Goal: Information Seeking & Learning: Learn about a topic

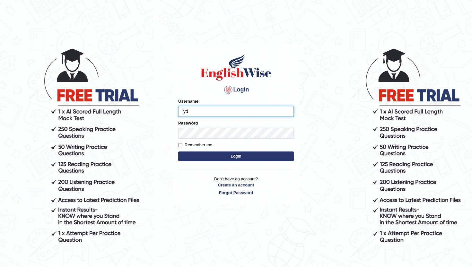
type input "lydiaN"
click at [231, 155] on button "Login" at bounding box center [235, 156] width 115 height 10
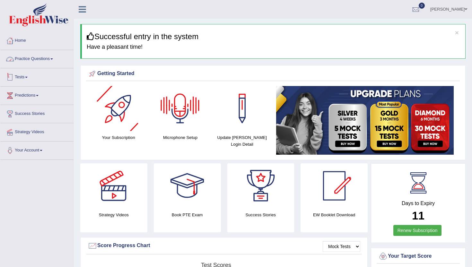
click at [52, 62] on link "Practice Questions" at bounding box center [36, 58] width 73 height 16
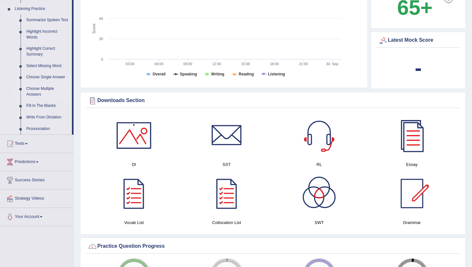
scroll to position [278, 0]
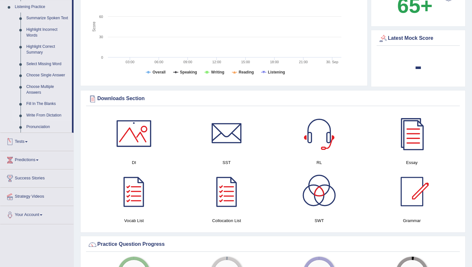
click at [46, 119] on link "Write From Dictation" at bounding box center [47, 116] width 48 height 12
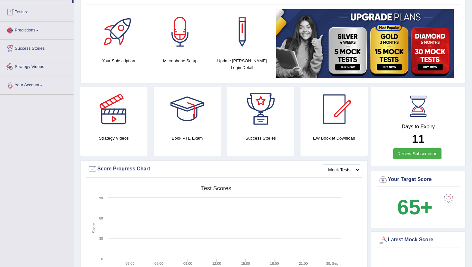
scroll to position [174, 0]
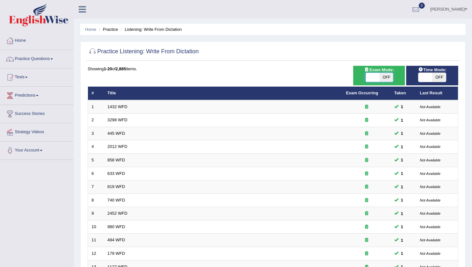
click at [374, 78] on span at bounding box center [372, 77] width 14 height 9
click at [422, 76] on span at bounding box center [425, 77] width 14 height 9
checkbox input "true"
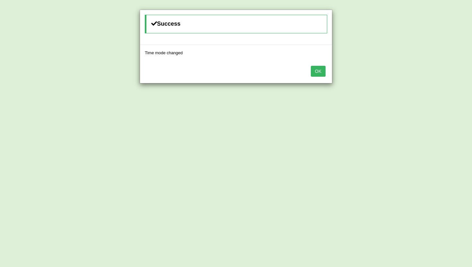
click at [321, 73] on button "OK" at bounding box center [318, 71] width 15 height 11
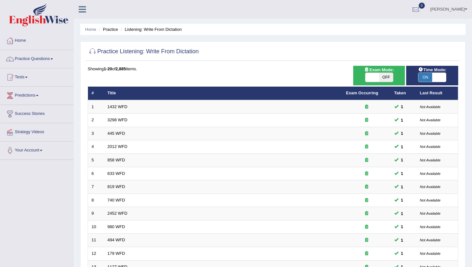
click at [375, 75] on span at bounding box center [372, 77] width 14 height 9
checkbox input "true"
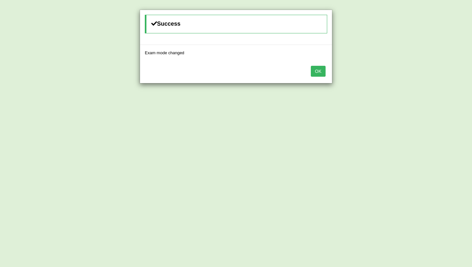
click at [319, 71] on button "OK" at bounding box center [318, 71] width 15 height 11
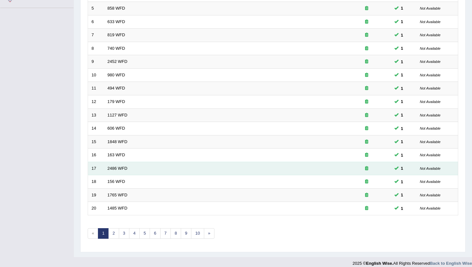
scroll to position [158, 0]
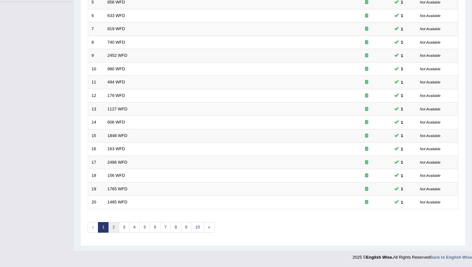
click at [115, 228] on link "2" at bounding box center [113, 227] width 11 height 11
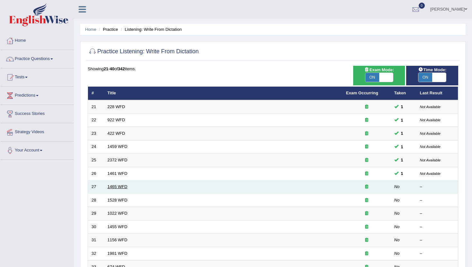
click at [123, 185] on link "1465 WFD" at bounding box center [117, 186] width 20 height 5
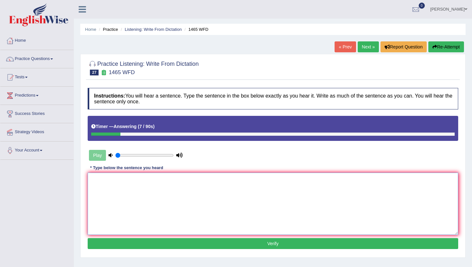
click at [123, 185] on textarea at bounding box center [273, 204] width 370 height 62
type textarea "You can find the complain form in the website."
click at [128, 242] on button "Verify" at bounding box center [273, 243] width 370 height 11
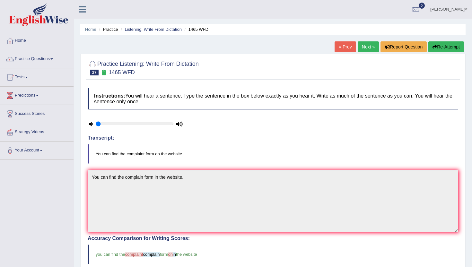
click at [369, 51] on link "Next »" at bounding box center [367, 46] width 21 height 11
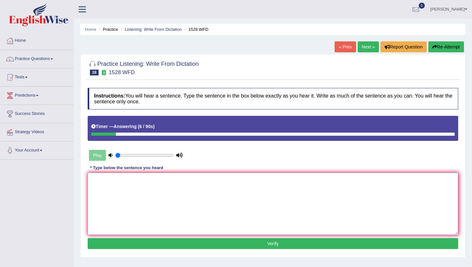
click at [281, 193] on textarea at bounding box center [273, 204] width 370 height 62
click at [91, 180] on textarea "that both enganging." at bounding box center [273, 204] width 370 height 62
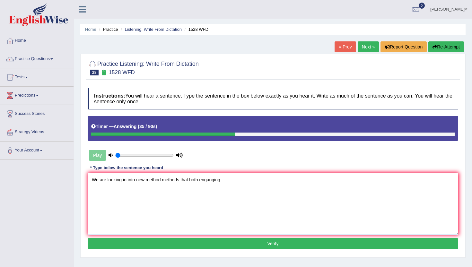
type textarea "We are looking in into new method methods that both enganging."
click at [176, 244] on button "Verify" at bounding box center [273, 243] width 370 height 11
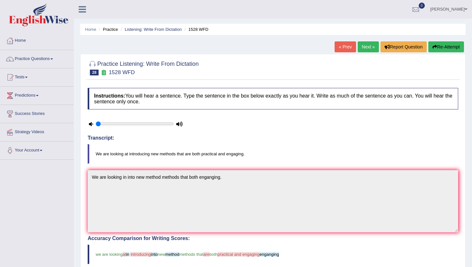
click at [364, 43] on link "Next »" at bounding box center [367, 46] width 21 height 11
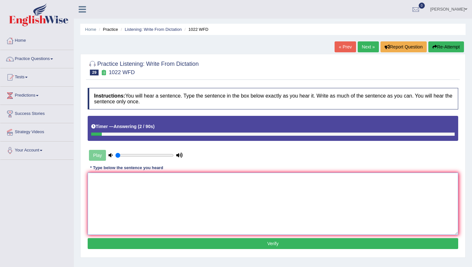
click at [245, 186] on textarea at bounding box center [273, 204] width 370 height 62
click at [91, 181] on textarea "fondation provided practical and analystic data." at bounding box center [273, 204] width 370 height 62
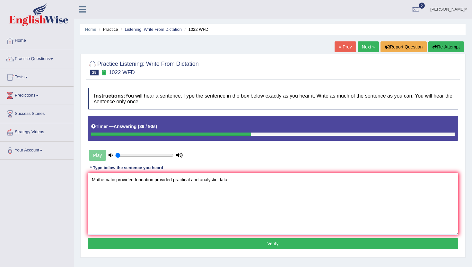
type textarea "Mathematic provided fondation provided practical and analystic data."
click at [141, 248] on button "Verify" at bounding box center [273, 243] width 370 height 11
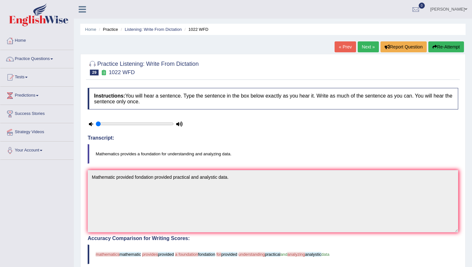
click at [439, 49] on button "Re-Attempt" at bounding box center [446, 46] width 36 height 11
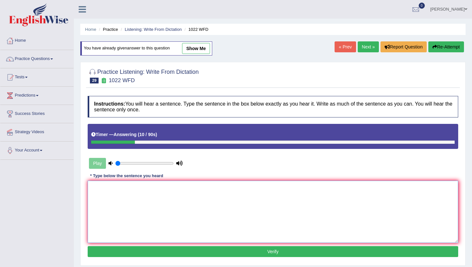
click at [352, 192] on textarea at bounding box center [273, 212] width 370 height 62
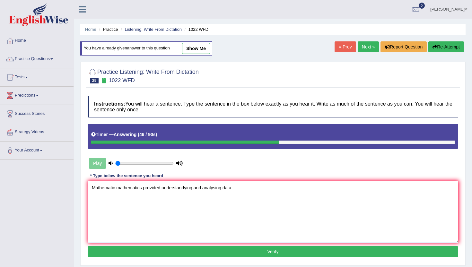
click at [163, 188] on textarea "Mathematic mathematics provided understandying and analysing data." at bounding box center [273, 212] width 370 height 62
type textarea "Mathematic mathematics provided provides understandying and analysing data."
click at [201, 252] on button "Verify" at bounding box center [273, 251] width 370 height 11
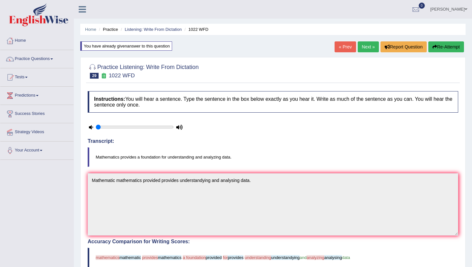
click at [364, 49] on link "Next »" at bounding box center [367, 46] width 21 height 11
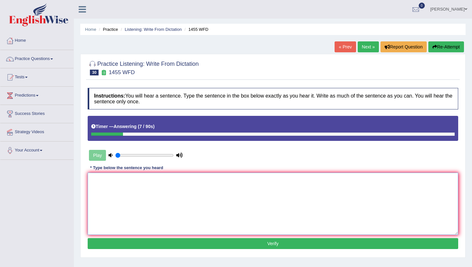
click at [178, 196] on textarea at bounding box center [273, 204] width 370 height 62
type textarea "You must work hard on in the construnction site side."
click at [150, 245] on button "Verify" at bounding box center [273, 243] width 370 height 11
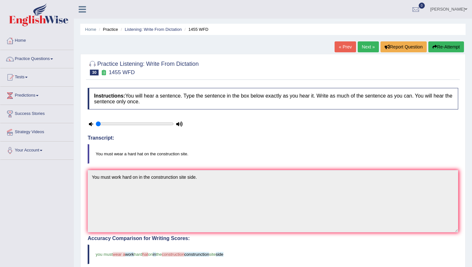
click at [369, 45] on link "Next »" at bounding box center [367, 46] width 21 height 11
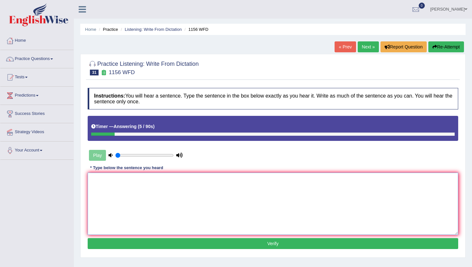
click at [300, 193] on textarea at bounding box center [273, 204] width 370 height 62
type textarea "Chemical reaction combine or change."
click at [264, 246] on button "Verify" at bounding box center [273, 243] width 370 height 11
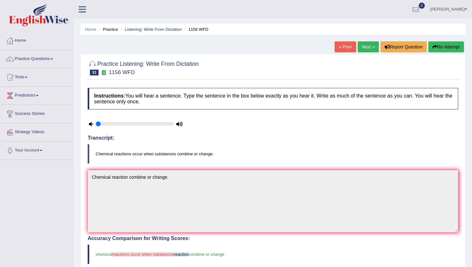
click at [367, 46] on link "Next »" at bounding box center [367, 46] width 21 height 11
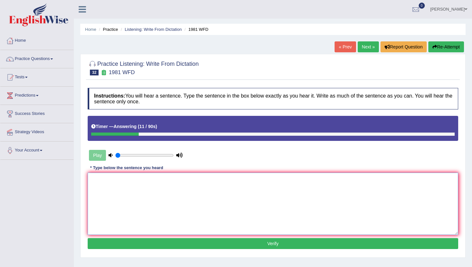
click at [287, 201] on textarea at bounding box center [273, 204] width 370 height 62
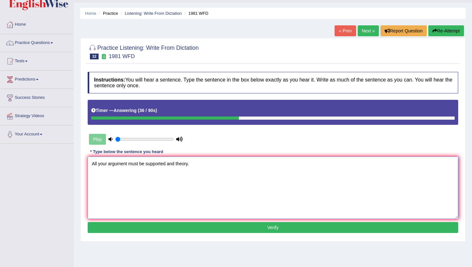
scroll to position [17, 0]
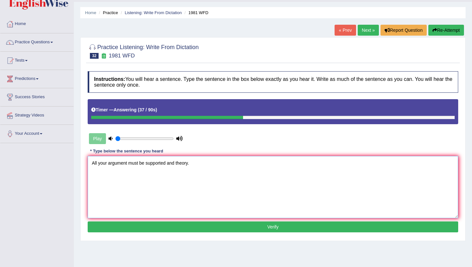
click at [97, 164] on textarea "All your argument must be supported and theory." at bounding box center [273, 187] width 370 height 62
type textarea "All of your argument must be supported and theory."
click at [159, 230] on button "Verify" at bounding box center [273, 226] width 370 height 11
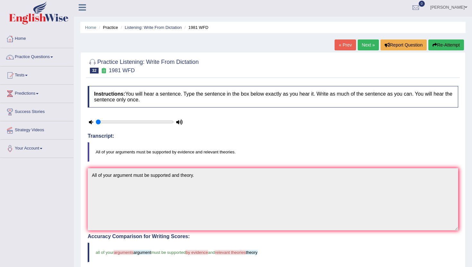
scroll to position [0, 0]
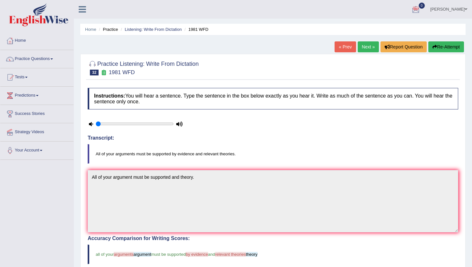
click at [365, 47] on link "Next »" at bounding box center [367, 46] width 21 height 11
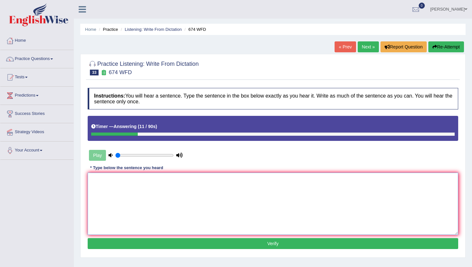
click at [278, 189] on textarea at bounding box center [273, 204] width 370 height 62
type textarea "Unemployment rate rates has been fallen whole years."
click at [205, 243] on button "Verify" at bounding box center [273, 243] width 370 height 11
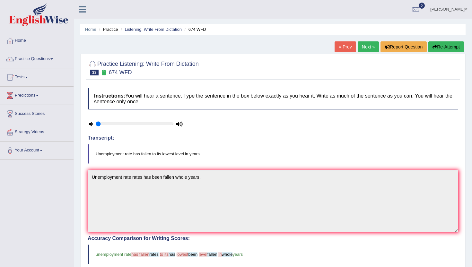
click at [363, 47] on link "Next »" at bounding box center [367, 46] width 21 height 11
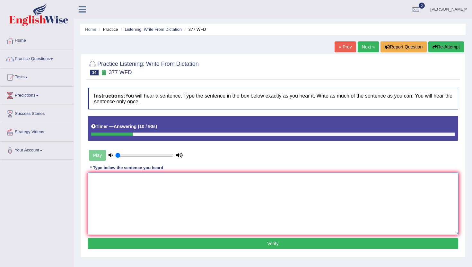
click at [251, 199] on textarea at bounding box center [273, 204] width 370 height 62
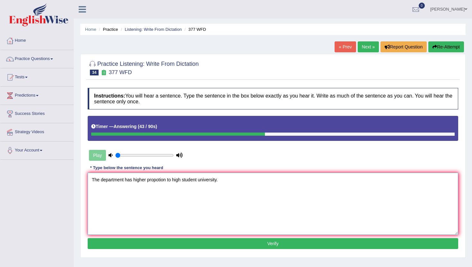
type textarea "The department has higher propotion to high student university."
click at [238, 245] on button "Verify" at bounding box center [273, 243] width 370 height 11
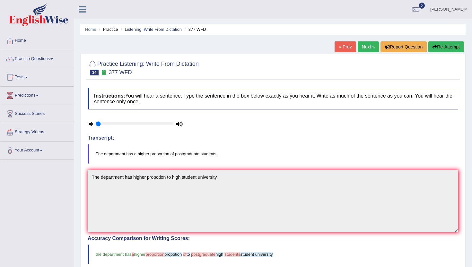
scroll to position [7, 0]
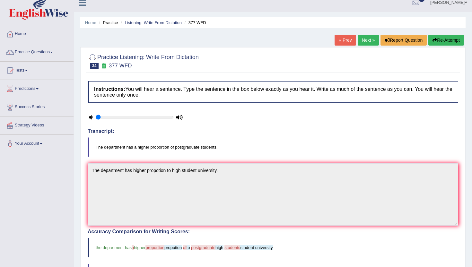
click at [366, 43] on link "Next »" at bounding box center [367, 40] width 21 height 11
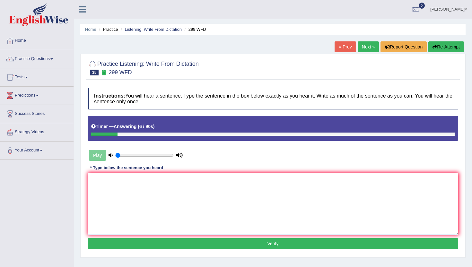
click at [282, 181] on textarea at bounding box center [273, 204] width 370 height 62
type textarea "Student Students representatif will be coming with form."
click at [243, 246] on button "Verify" at bounding box center [273, 243] width 370 height 11
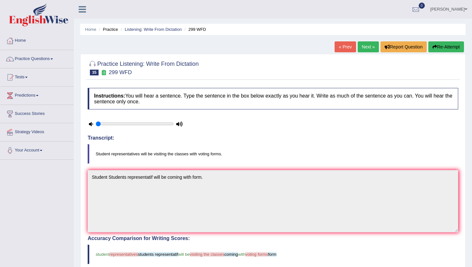
click at [367, 45] on link "Next »" at bounding box center [367, 46] width 21 height 11
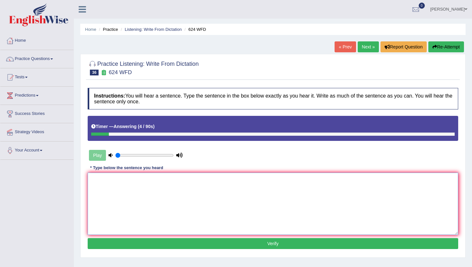
click at [264, 196] on textarea at bounding box center [273, 204] width 370 height 62
click at [92, 180] on textarea "independence skills." at bounding box center [273, 204] width 370 height 62
type textarea "Our courses will help critical and independence skills."
click at [122, 244] on button "Verify" at bounding box center [273, 243] width 370 height 11
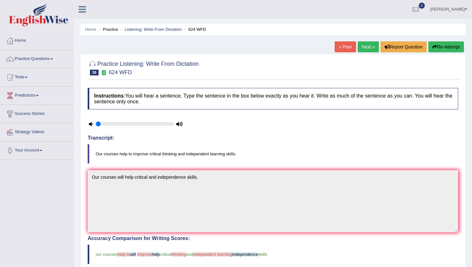
click at [363, 47] on link "Next »" at bounding box center [367, 46] width 21 height 11
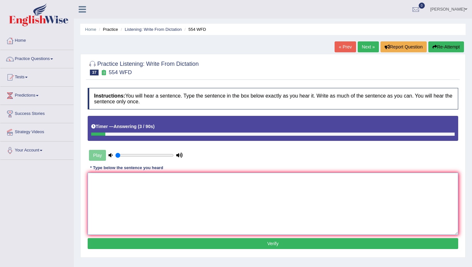
click at [288, 180] on textarea at bounding box center [273, 204] width 370 height 62
click at [92, 180] on textarea "in the team." at bounding box center [273, 204] width 370 height 62
type textarea "We are able to work in the team."
click at [132, 242] on button "Verify" at bounding box center [273, 243] width 370 height 11
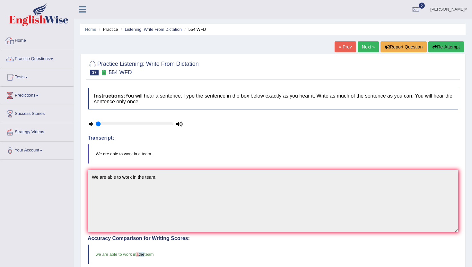
click at [52, 61] on link "Practice Questions" at bounding box center [36, 58] width 73 height 16
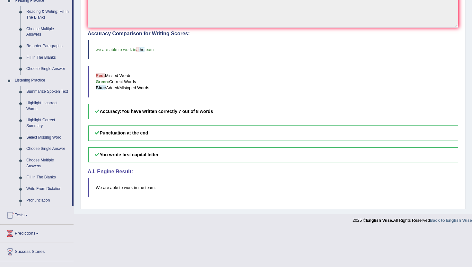
scroll to position [206, 0]
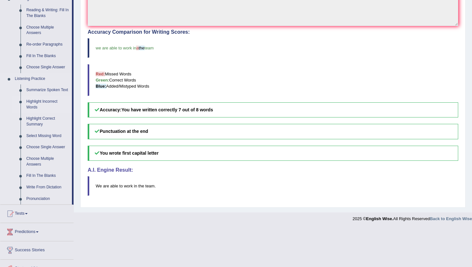
click at [46, 109] on link "Highlight Incorrect Words" at bounding box center [47, 104] width 48 height 17
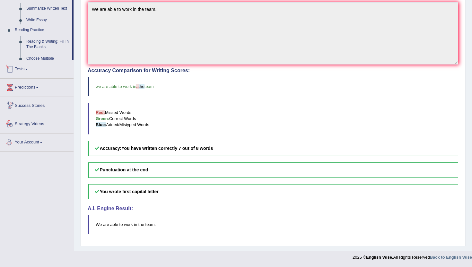
scroll to position [217, 0]
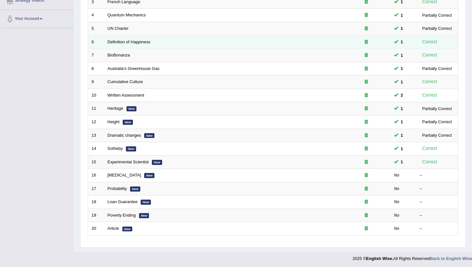
scroll to position [133, 0]
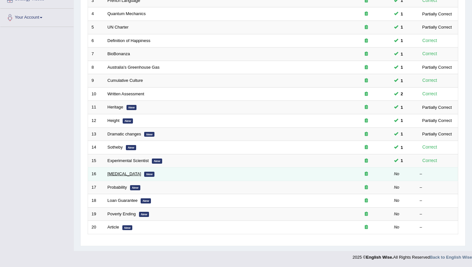
click at [116, 173] on link "Diabetes" at bounding box center [124, 173] width 34 height 5
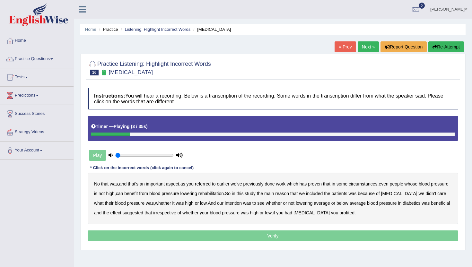
click at [207, 184] on b "referred" at bounding box center [203, 183] width 16 height 5
click at [359, 183] on b "circumstances" at bounding box center [362, 183] width 29 height 5
click at [224, 194] on b "rehabilitation" at bounding box center [210, 193] width 25 height 5
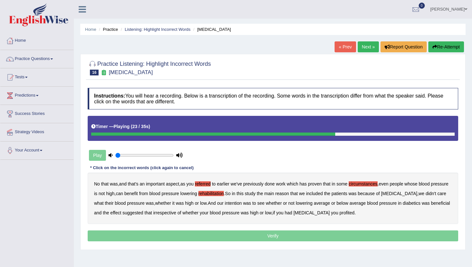
click at [242, 203] on b "intention" at bounding box center [233, 202] width 17 height 5
click at [121, 213] on b "effect" at bounding box center [115, 212] width 11 height 5
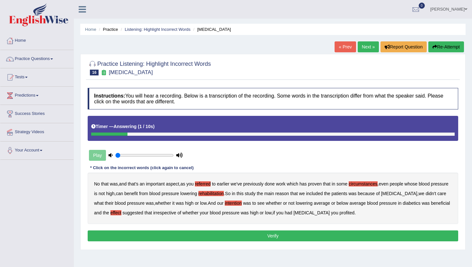
click at [346, 214] on b "profited" at bounding box center [346, 212] width 15 height 5
click at [322, 235] on button "Verify" at bounding box center [273, 235] width 370 height 11
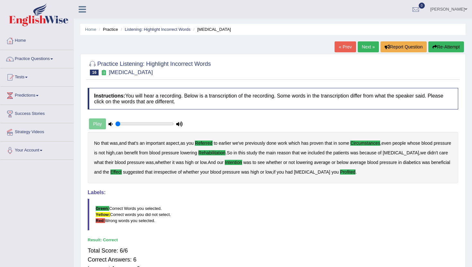
click at [364, 44] on link "Next »" at bounding box center [367, 46] width 21 height 11
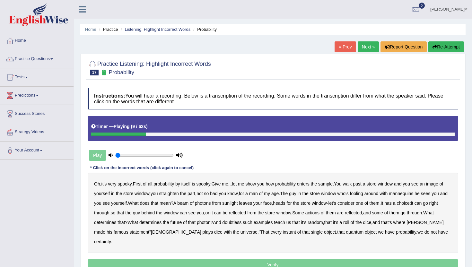
click at [332, 183] on b "sample" at bounding box center [325, 183] width 14 height 5
click at [188, 202] on b "beam" at bounding box center [182, 202] width 11 height 5
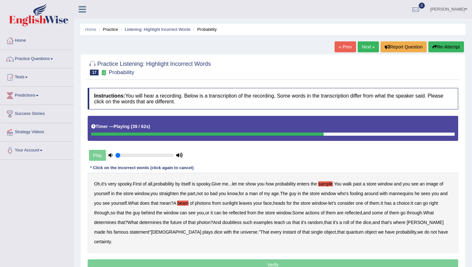
click at [319, 213] on b "actions" at bounding box center [312, 212] width 14 height 5
click at [241, 223] on b "doubtless" at bounding box center [231, 222] width 19 height 5
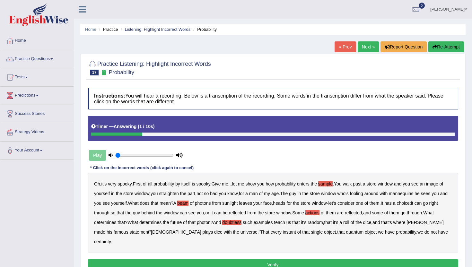
click at [368, 259] on button "Verify" at bounding box center [273, 264] width 370 height 11
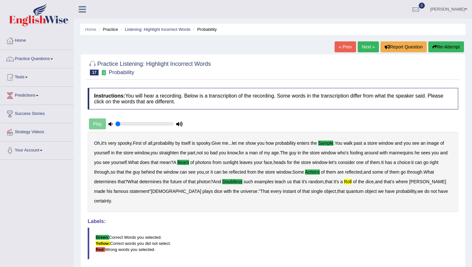
click at [370, 50] on link "Next »" at bounding box center [367, 46] width 21 height 11
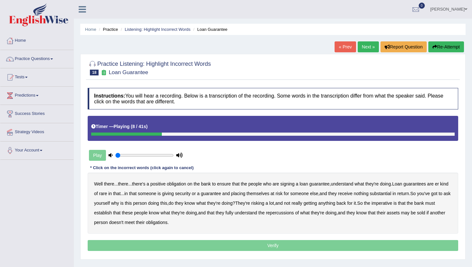
click at [350, 184] on b "understand" at bounding box center [341, 183] width 22 height 5
click at [391, 195] on b "substantial" at bounding box center [380, 193] width 21 height 5
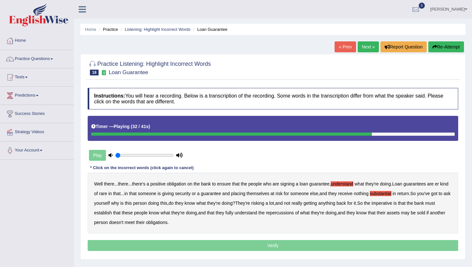
click at [112, 212] on b "establish" at bounding box center [103, 212] width 18 height 5
click at [293, 214] on b "repercussions" at bounding box center [280, 212] width 28 height 5
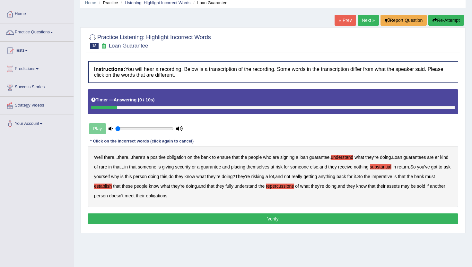
scroll to position [28, 0]
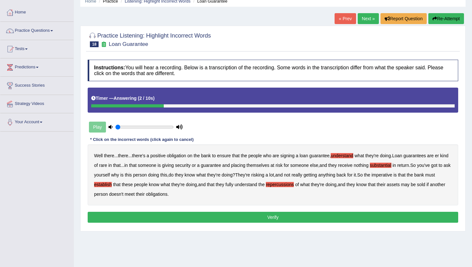
click at [286, 218] on button "Verify" at bounding box center [273, 217] width 370 height 11
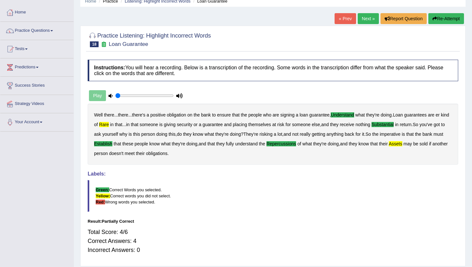
click at [367, 15] on link "Next »" at bounding box center [367, 18] width 21 height 11
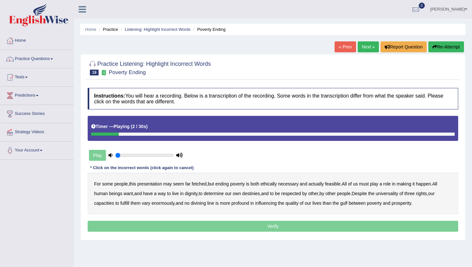
click at [158, 183] on b "presentation" at bounding box center [149, 183] width 25 height 5
click at [272, 184] on b "ethically" at bounding box center [268, 183] width 16 height 5
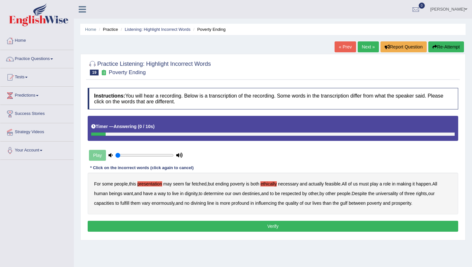
click at [353, 227] on button "Verify" at bounding box center [273, 226] width 370 height 11
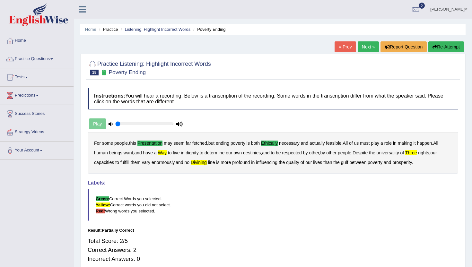
click at [366, 47] on link "Next »" at bounding box center [367, 46] width 21 height 11
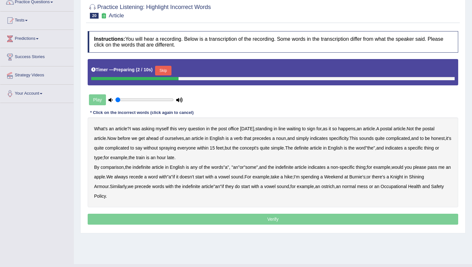
scroll to position [61, 0]
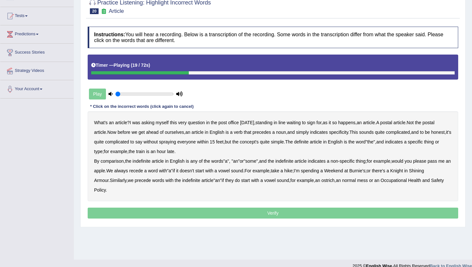
click at [242, 133] on b "verb" at bounding box center [238, 132] width 9 height 5
click at [114, 160] on b "comparison" at bounding box center [111, 160] width 23 height 5
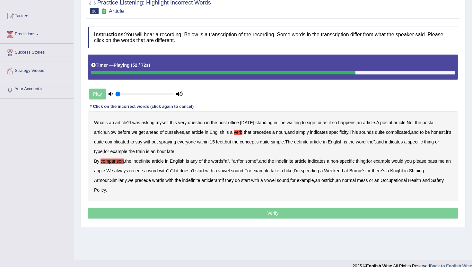
click at [143, 171] on b "recede" at bounding box center [136, 170] width 14 height 5
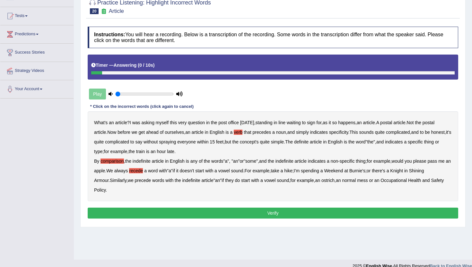
click at [166, 210] on button "Verify" at bounding box center [273, 213] width 370 height 11
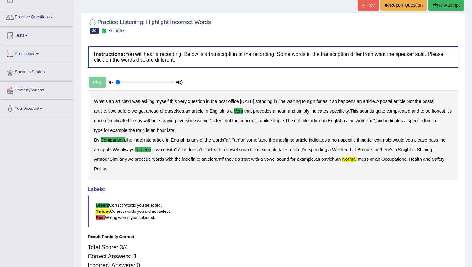
scroll to position [0, 0]
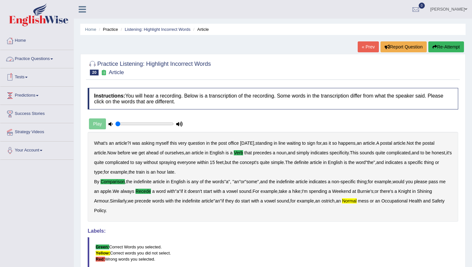
click at [41, 57] on link "Practice Questions" at bounding box center [36, 58] width 73 height 16
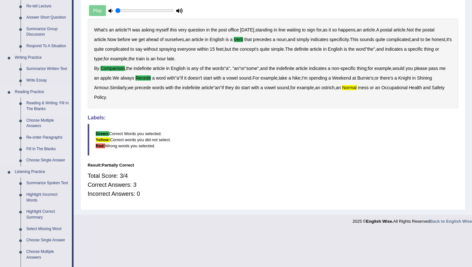
scroll to position [115, 0]
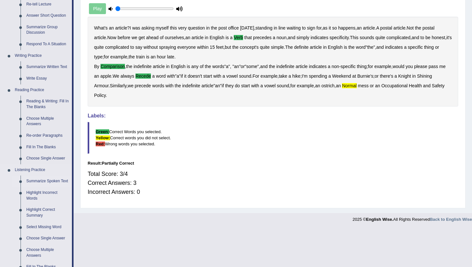
click at [40, 180] on link "Summarize Spoken Text" at bounding box center [47, 181] width 48 height 12
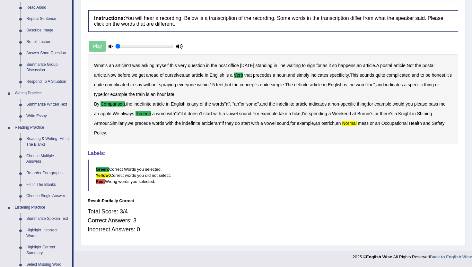
scroll to position [223, 0]
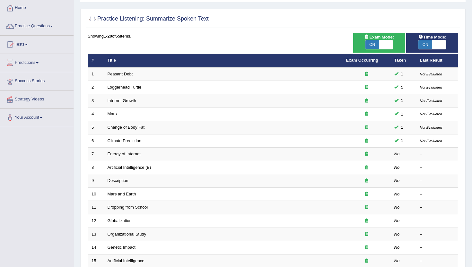
scroll to position [34, 0]
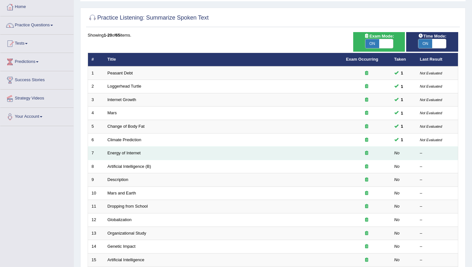
click at [133, 150] on td "Energy of Internet" at bounding box center [223, 153] width 238 height 13
click at [132, 152] on link "Energy of Internet" at bounding box center [123, 152] width 33 height 5
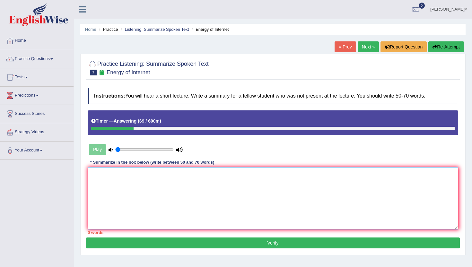
click at [140, 186] on textarea at bounding box center [273, 198] width 370 height 62
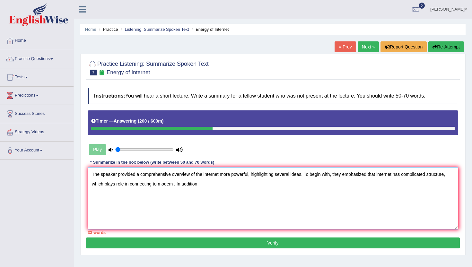
click at [176, 185] on textarea "The speaker provided a comprehensive overview of the internet more powerful, hi…" at bounding box center [273, 198] width 370 height 62
click at [207, 184] on textarea "The speaker provided a comprehensive overview of the internet more powerful, hi…" at bounding box center [273, 198] width 370 height 62
click at [208, 185] on textarea "The speaker provided a comprehensive overview of the internet more powerful, hi…" at bounding box center [273, 198] width 370 height 62
click at [244, 184] on textarea "The speaker provided a comprehensive overview of the internet more powerful, hi…" at bounding box center [273, 198] width 370 height 62
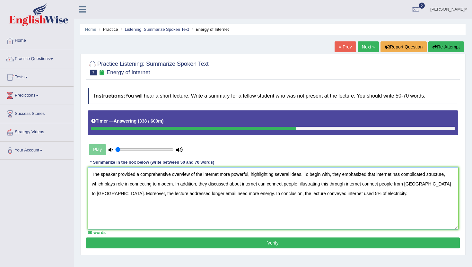
type textarea "The speaker provided a comprehensive overview of the internet more powerful, hi…"
click at [238, 242] on button "Verify" at bounding box center [272, 242] width 373 height 11
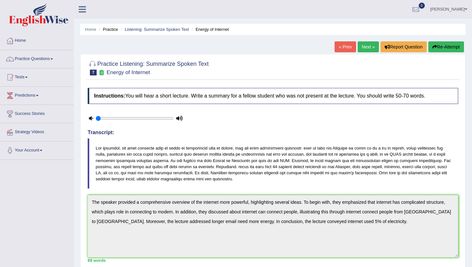
click at [364, 49] on link "Next »" at bounding box center [367, 46] width 21 height 11
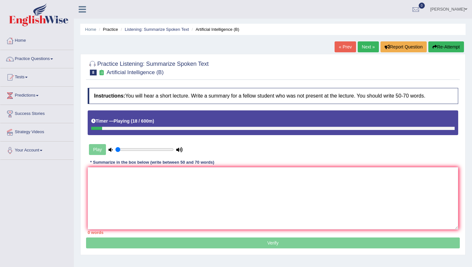
click at [348, 47] on link "« Prev" at bounding box center [344, 46] width 21 height 11
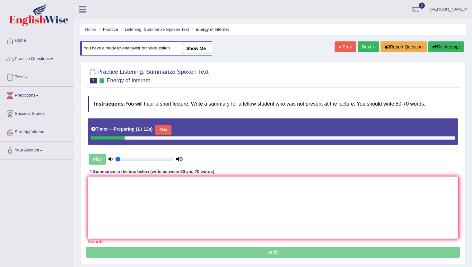
click at [363, 47] on link "Next »" at bounding box center [367, 46] width 21 height 11
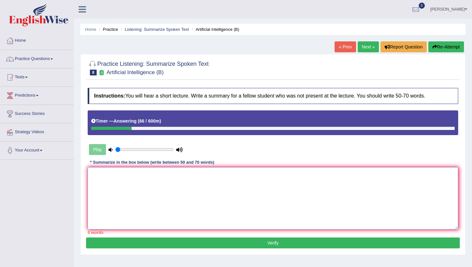
click at [268, 175] on textarea at bounding box center [273, 198] width 370 height 62
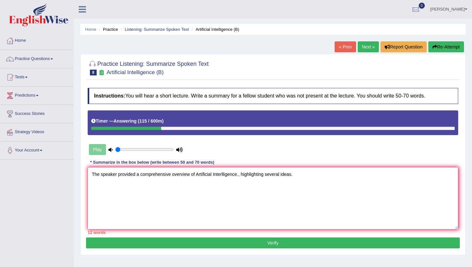
click at [239, 176] on textarea "The speaker provided a comprehensive overview of Artificial Interlligence., hig…" at bounding box center [273, 198] width 370 height 62
click at [300, 176] on textarea "The speaker provided a comprehensive overview of Artificial Interlligence, high…" at bounding box center [273, 198] width 370 height 62
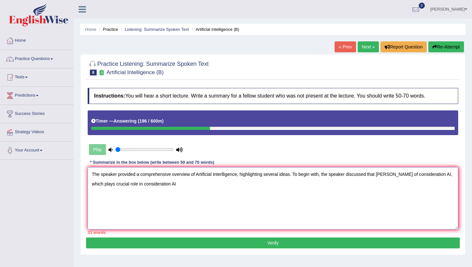
click at [421, 175] on textarea "The speaker provided a comprehensive overview of Artificial Interlligence, high…" at bounding box center [273, 198] width 370 height 62
click at [272, 187] on textarea "The speaker provided a comprehensive overview of Artificial Interlligence, high…" at bounding box center [273, 198] width 370 height 62
click at [160, 185] on textarea "The speaker provided a comprehensive overview of Artificial Interlligence, high…" at bounding box center [273, 198] width 370 height 62
click at [184, 184] on textarea "The speaker provided a comprehensive overview of Artificial Interlligence, high…" at bounding box center [273, 198] width 370 height 62
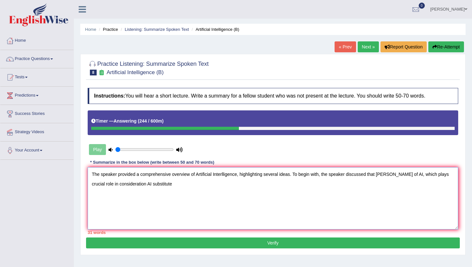
click at [206, 180] on textarea "The speaker provided a comprehensive overview of Artificial Interlligence, high…" at bounding box center [273, 198] width 370 height 62
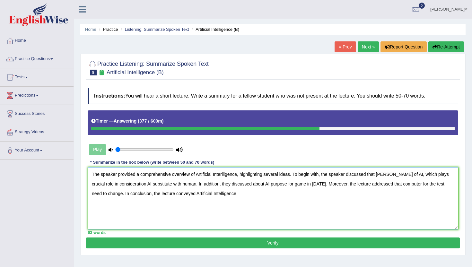
click at [223, 175] on textarea "The speaker provided a comprehensive overview of Artificial Interlligence, high…" at bounding box center [273, 198] width 370 height 62
click at [251, 197] on textarea "The speaker provided a comprehensive overview of Artificial Interligence, highl…" at bounding box center [273, 198] width 370 height 62
click at [293, 194] on textarea "The speaker provided a comprehensive overview of Artificial Interligence, highl…" at bounding box center [273, 198] width 370 height 62
type textarea "The speaker provided a comprehensive overview of Artificial Interligence, highl…"
click at [294, 242] on button "Verify" at bounding box center [272, 242] width 373 height 11
